Goal: Check status: Check status

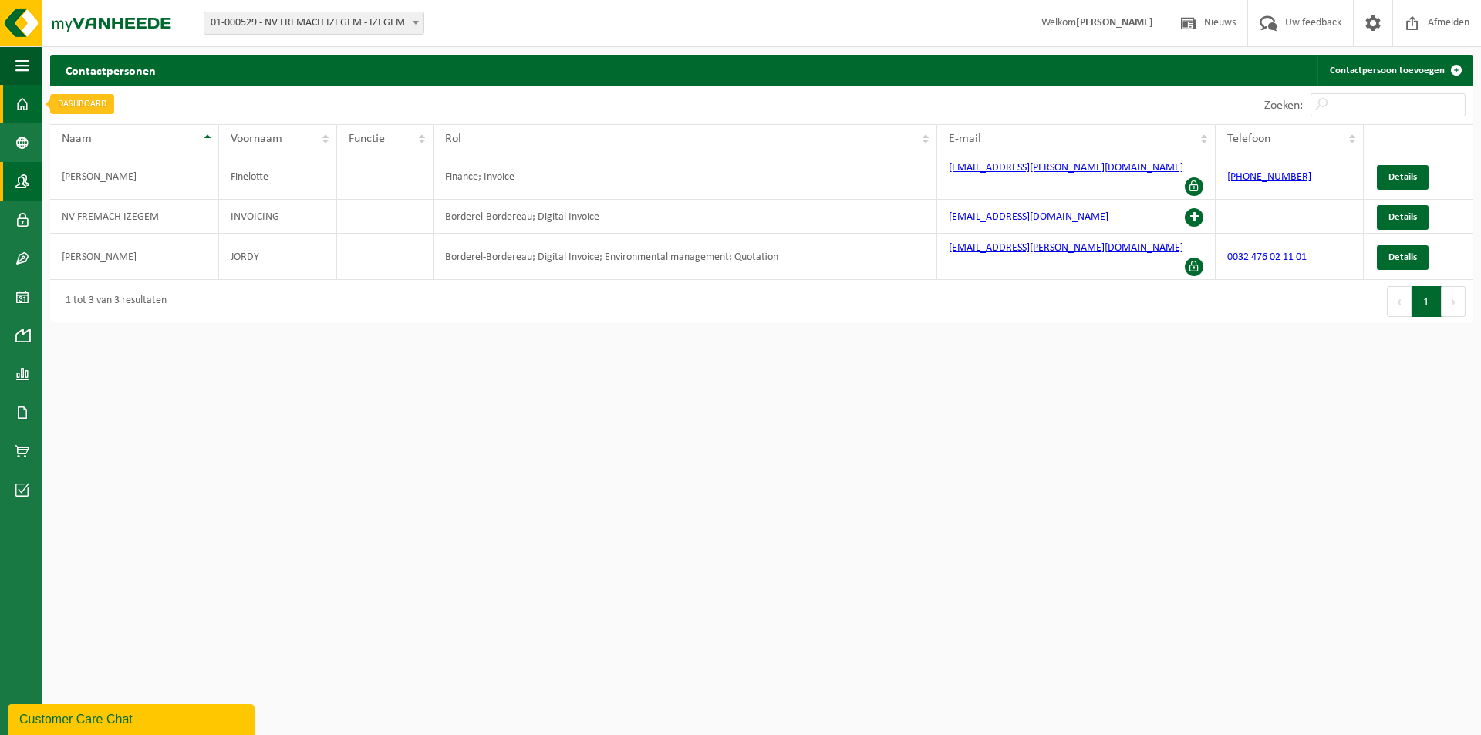
click at [28, 109] on span at bounding box center [22, 104] width 14 height 39
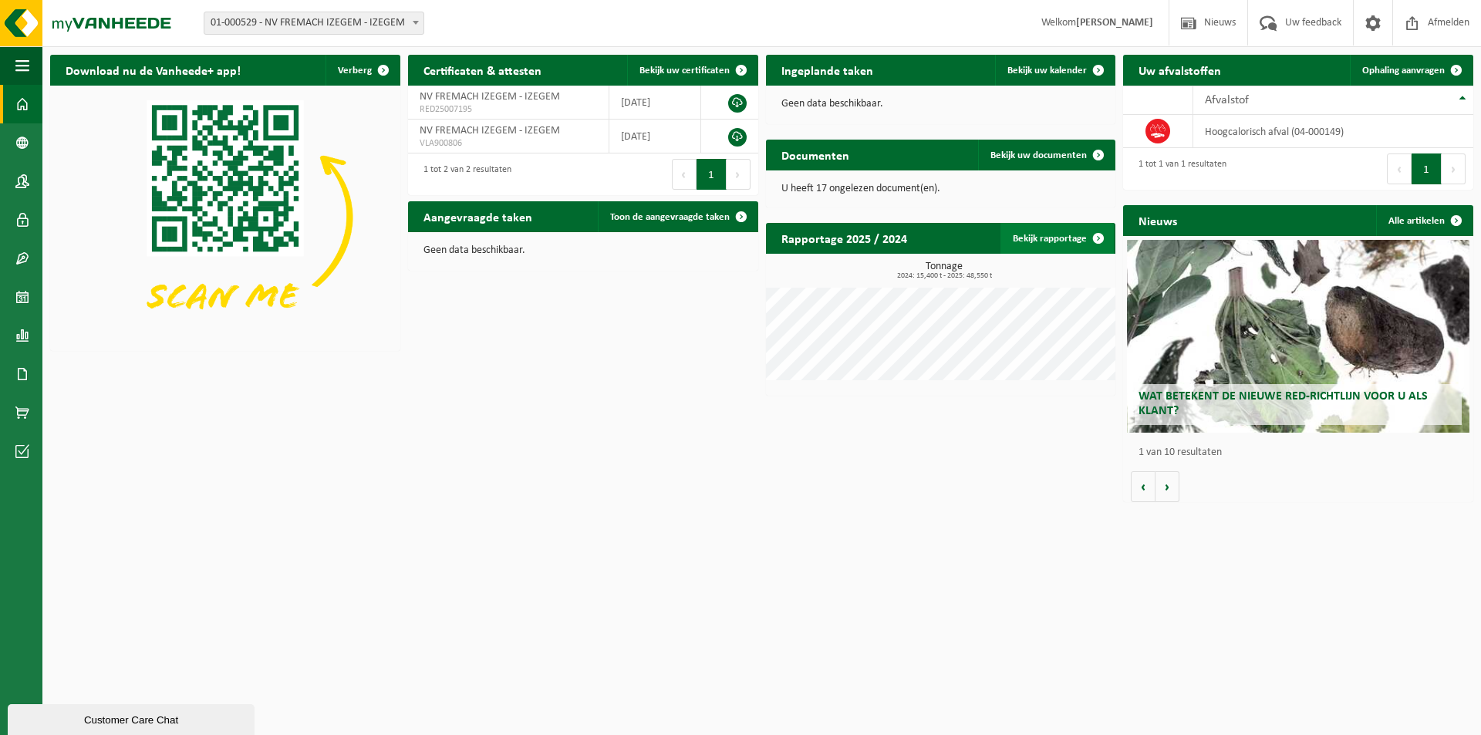
click at [1052, 246] on link "Bekijk rapportage" at bounding box center [1056, 238] width 113 height 31
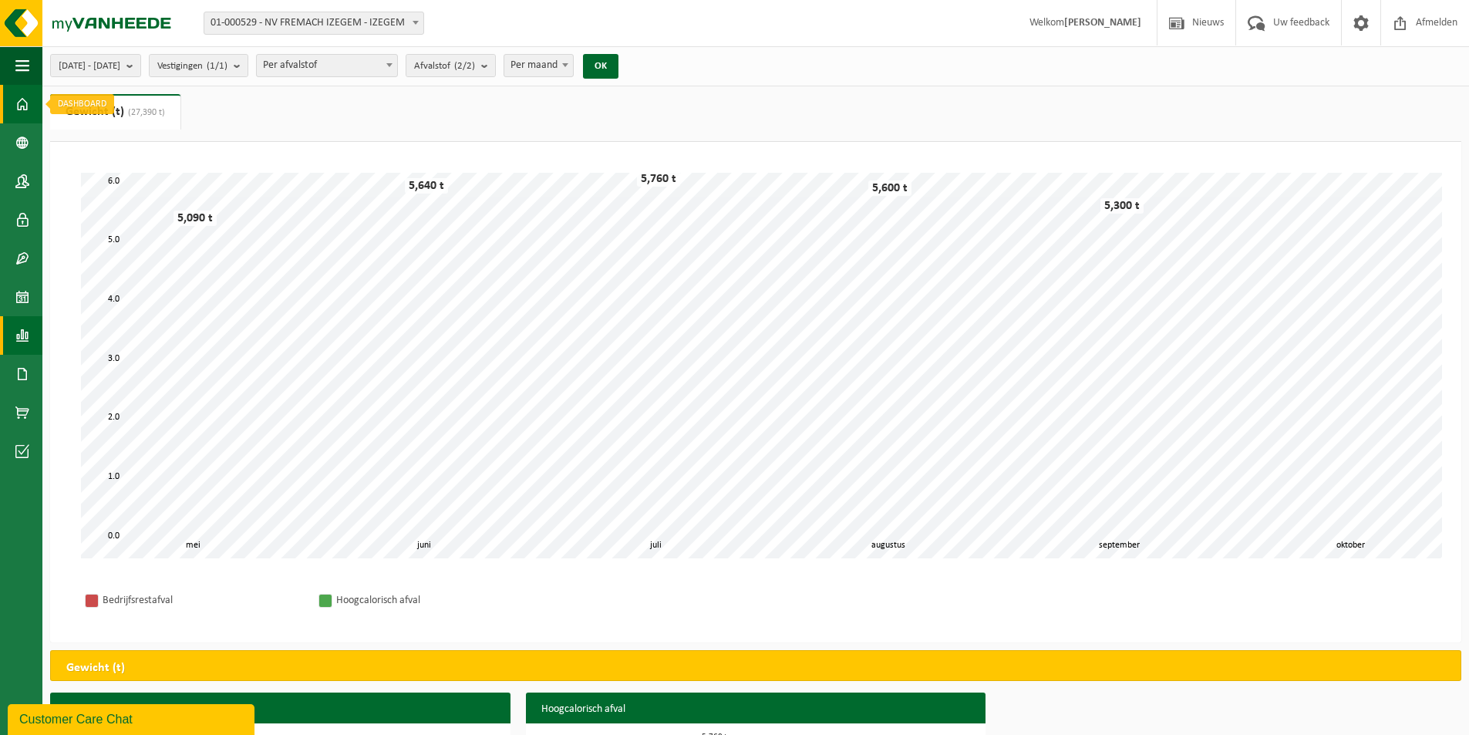
click at [18, 103] on span at bounding box center [22, 104] width 14 height 39
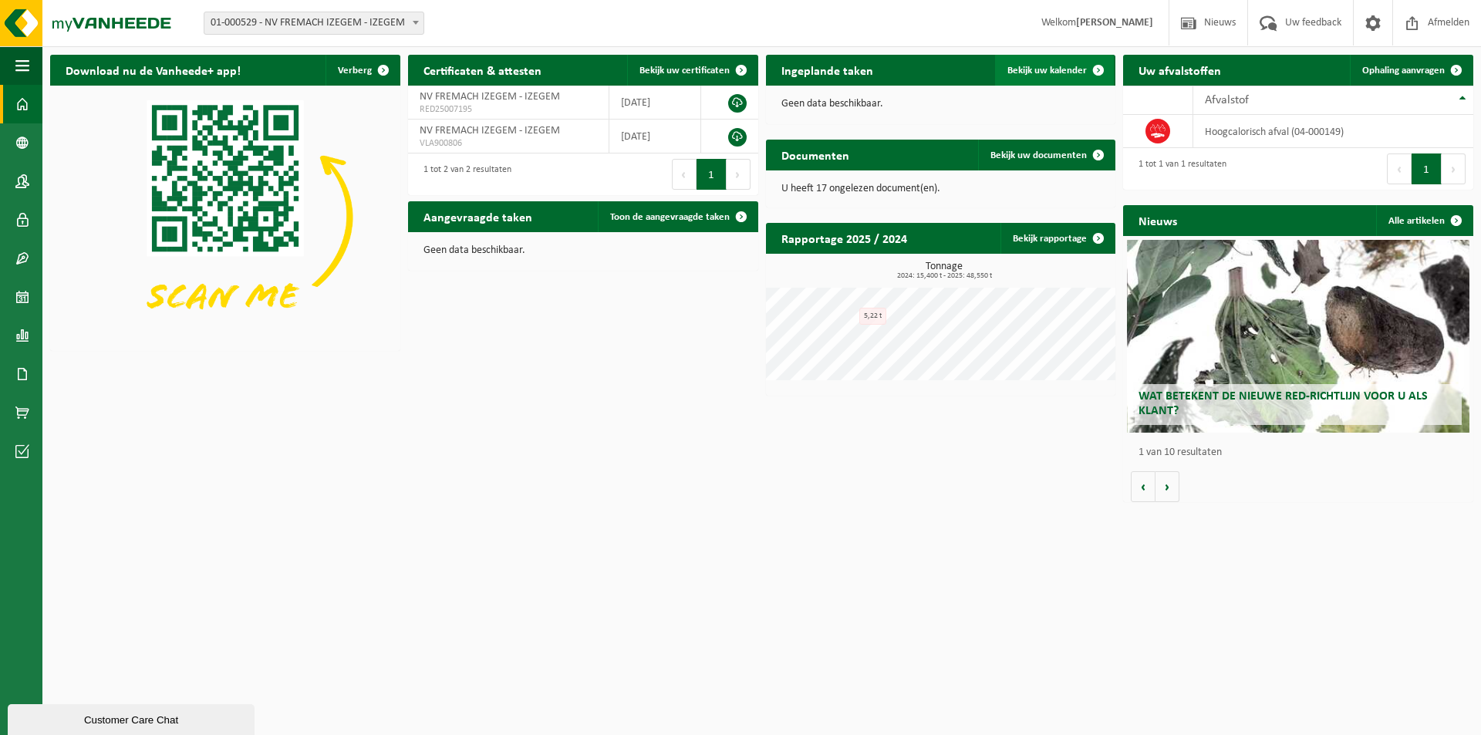
click at [1034, 64] on link "Bekijk uw kalender" at bounding box center [1054, 70] width 119 height 31
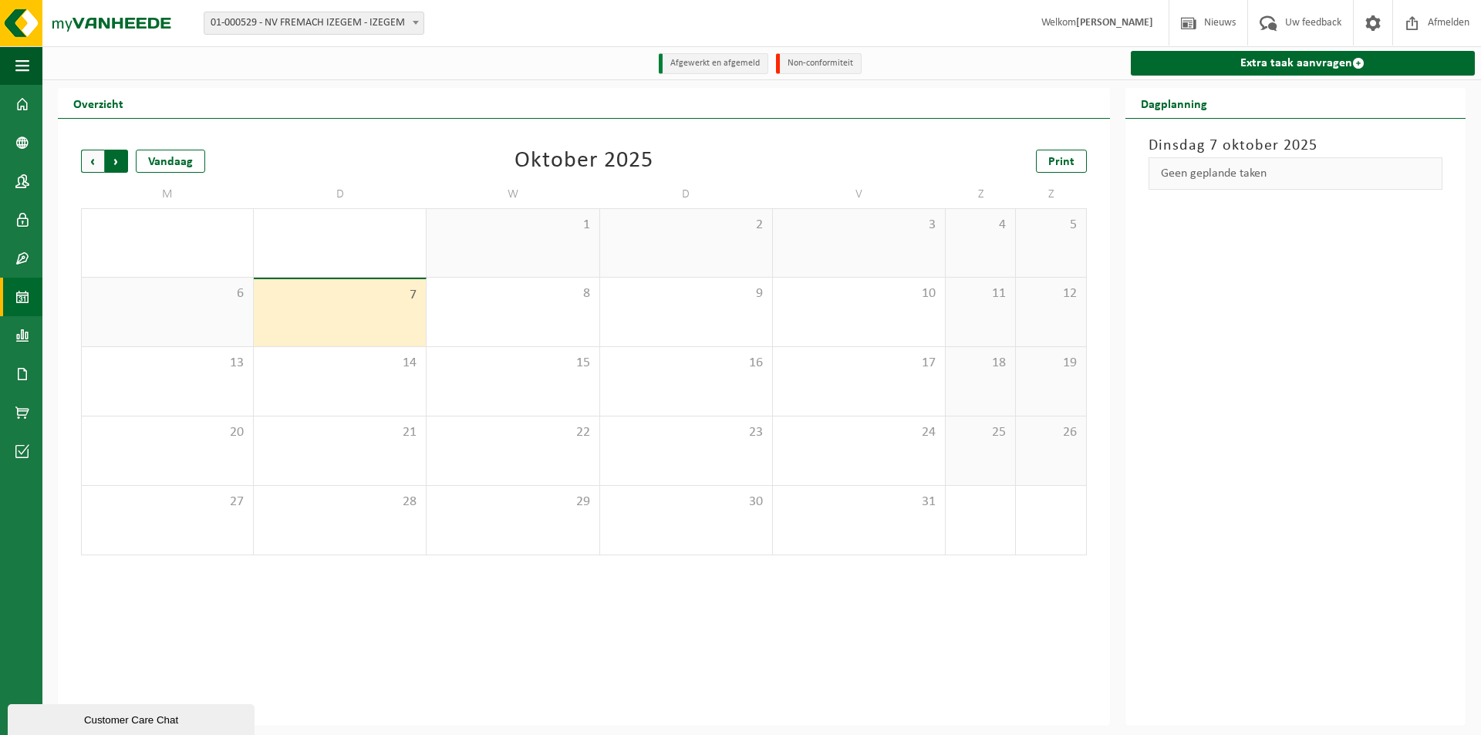
click at [89, 152] on span "Vorige" at bounding box center [92, 161] width 23 height 23
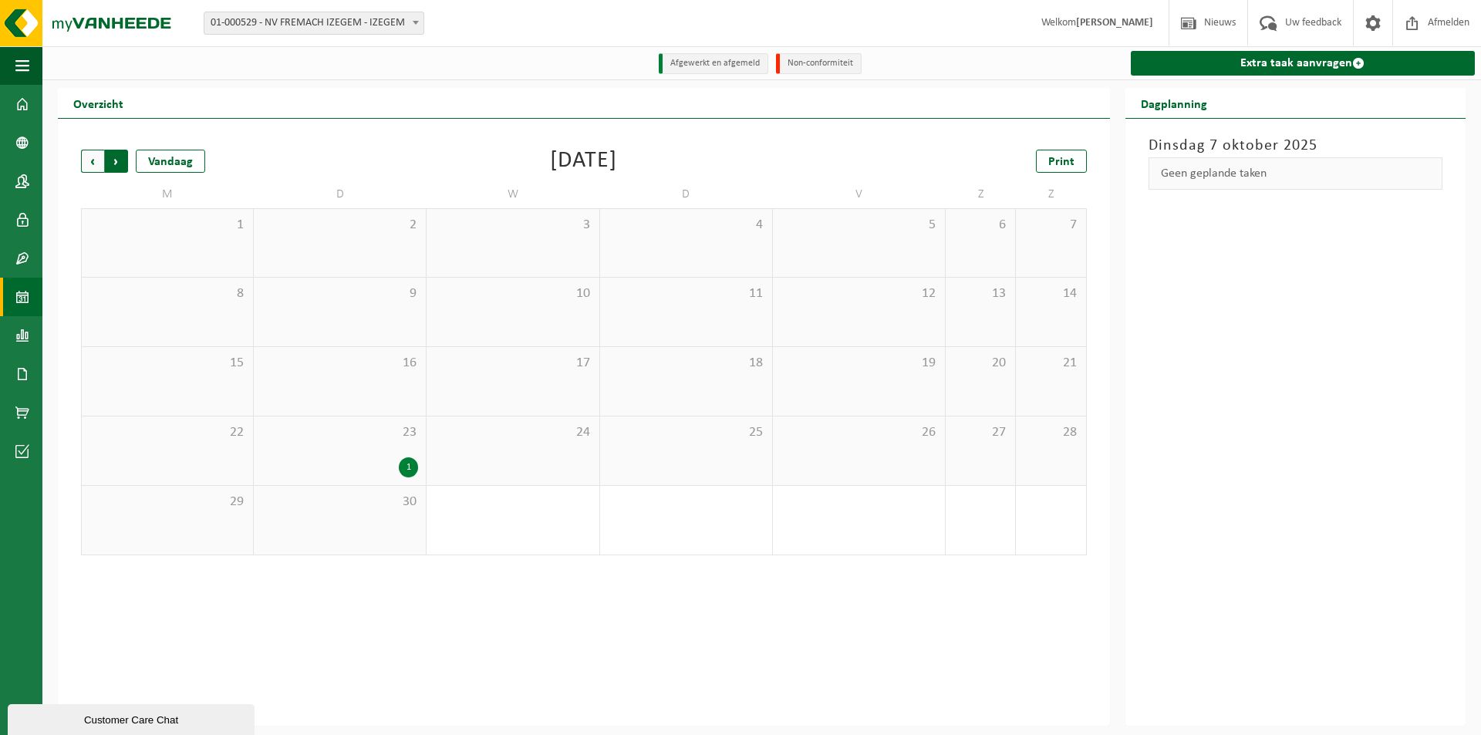
click at [90, 160] on span "Vorige" at bounding box center [92, 161] width 23 height 23
click at [119, 162] on span "Volgende" at bounding box center [116, 161] width 23 height 23
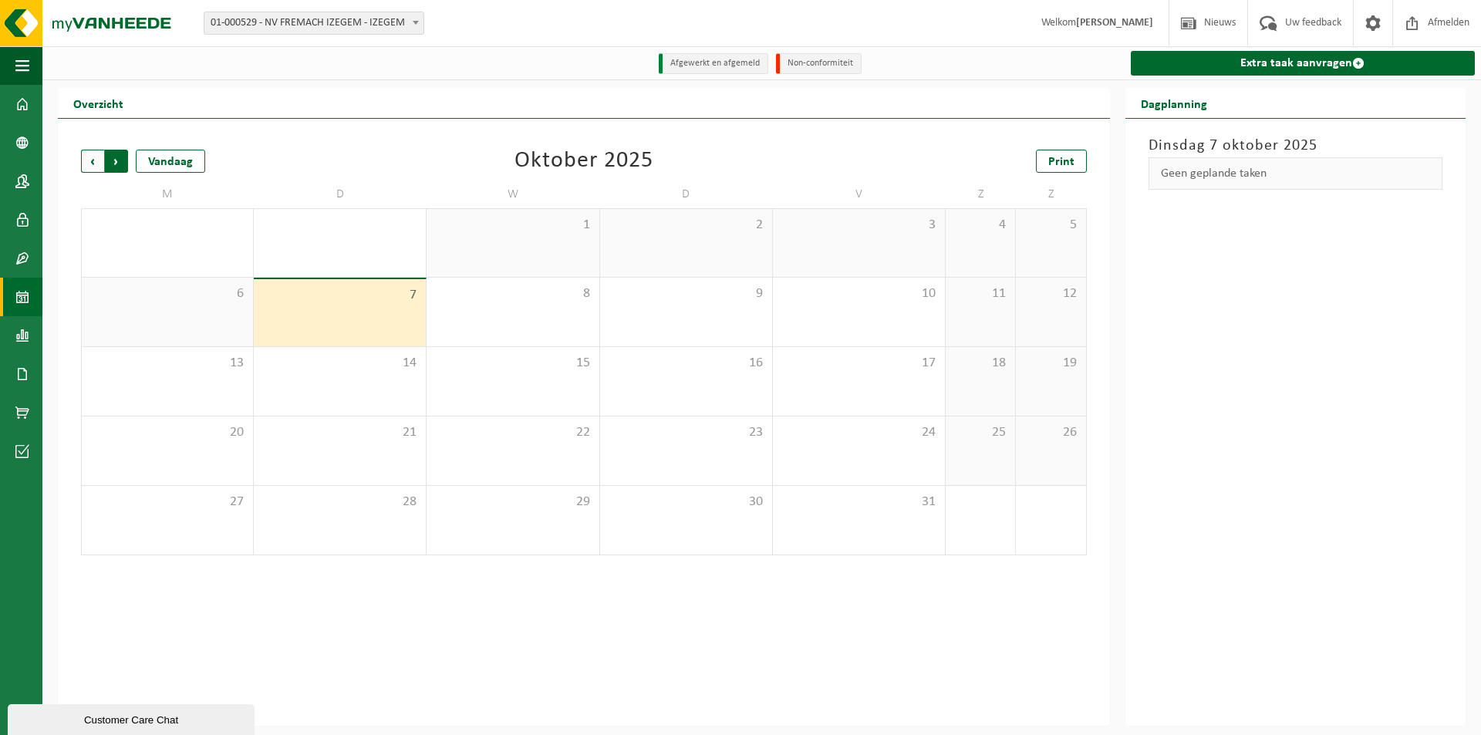
click at [96, 159] on span "Vorige" at bounding box center [92, 161] width 23 height 23
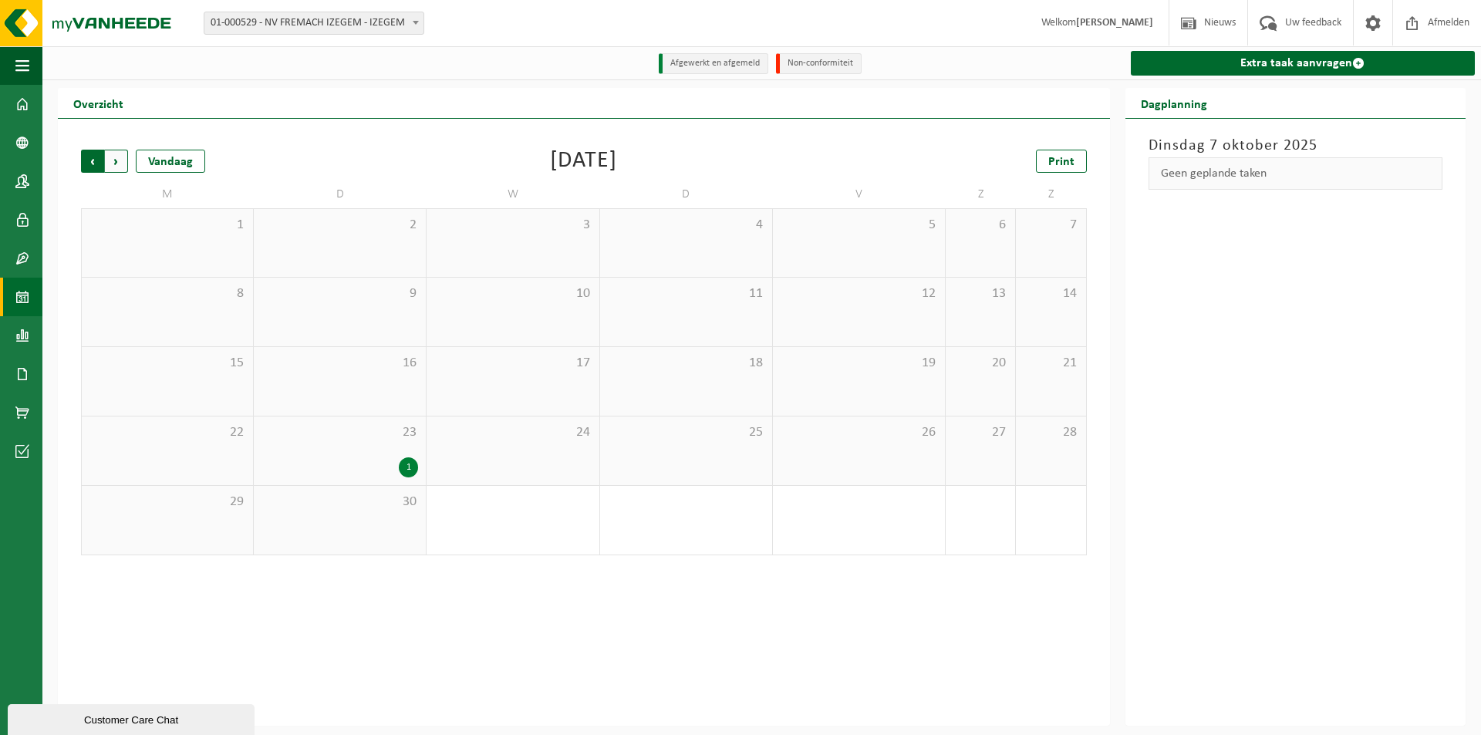
click at [118, 167] on span "Volgende" at bounding box center [116, 161] width 23 height 23
